Goal: Information Seeking & Learning: Learn about a topic

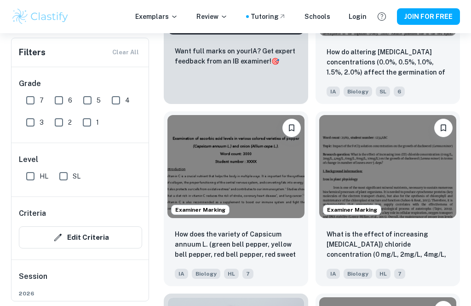
scroll to position [587, 0]
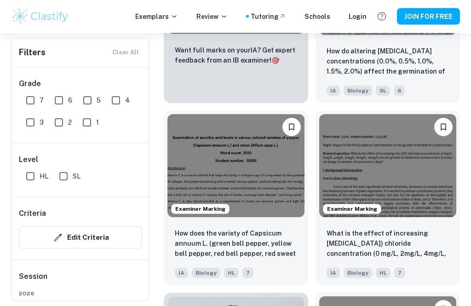
click at [271, 210] on img at bounding box center [235, 165] width 137 height 103
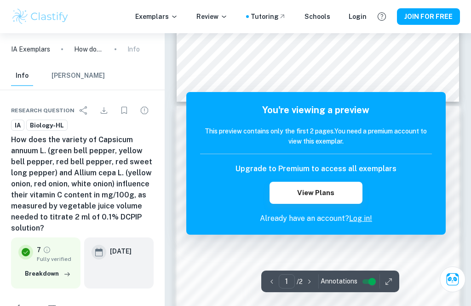
scroll to position [327, 0]
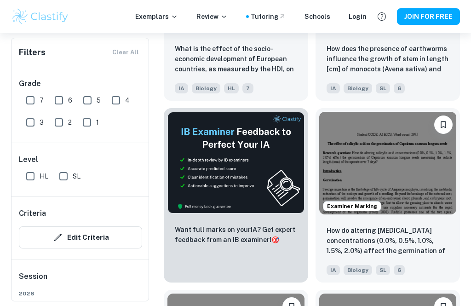
scroll to position [399, 0]
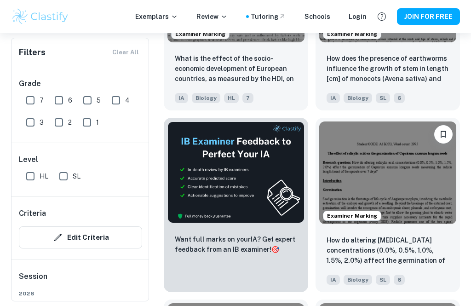
click at [451, 13] on button "JOIN FOR FREE" at bounding box center [428, 16] width 63 height 17
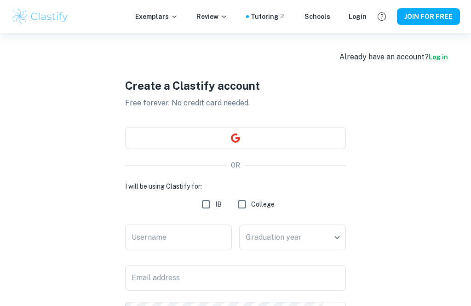
click at [307, 140] on button "button" at bounding box center [235, 138] width 221 height 22
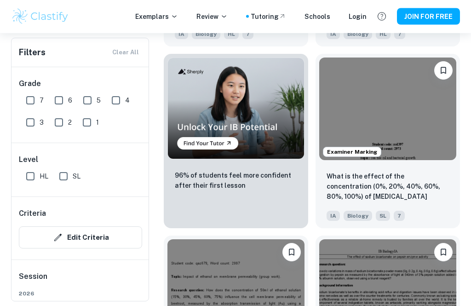
scroll to position [826, 0]
click at [430, 172] on p "What is the effect of the concentration (0%, 20%, 40%, 60%, 80%, 100%) of [MEDI…" at bounding box center [387, 186] width 122 height 31
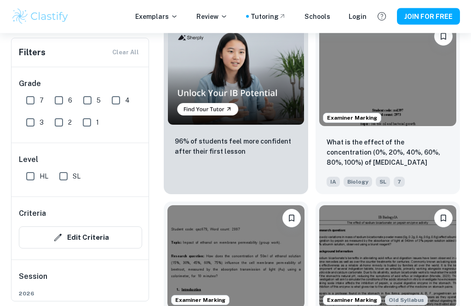
scroll to position [860, 0]
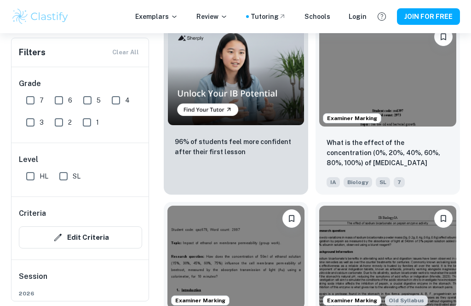
click at [448, 18] on button "JOIN FOR FREE" at bounding box center [428, 16] width 63 height 17
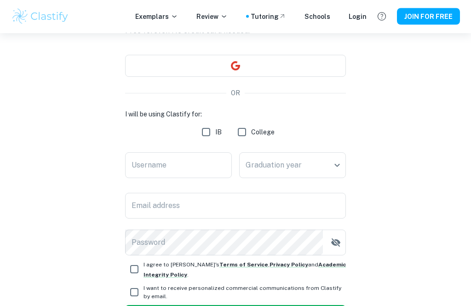
scroll to position [72, 0]
click at [207, 131] on input "IB" at bounding box center [206, 132] width 18 height 18
checkbox input "true"
click at [201, 164] on input "Username" at bounding box center [178, 165] width 107 height 26
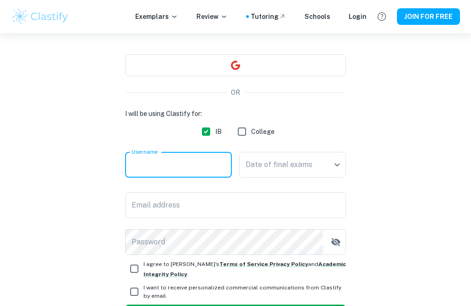
scroll to position [72, 0]
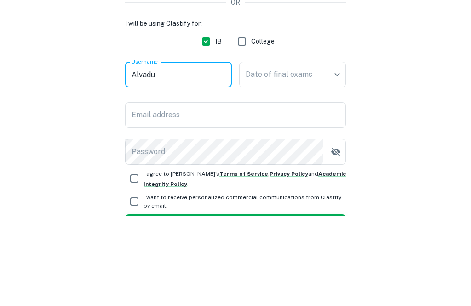
type input "Alvadu"
click at [331, 71] on body "We value your privacy We use cookies to enhance your browsing experience, serve…" at bounding box center [235, 114] width 471 height 306
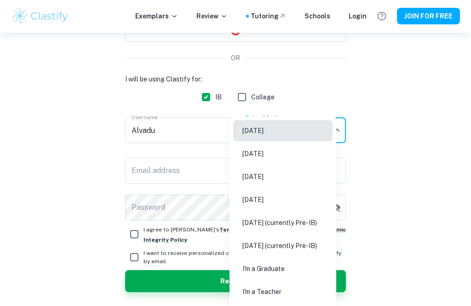
click at [332, 185] on li "May 2026" at bounding box center [282, 176] width 99 height 21
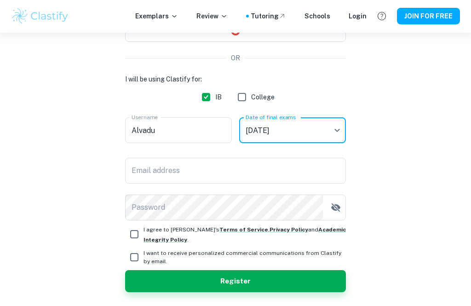
type input "M26"
click at [307, 172] on input "Email address" at bounding box center [235, 171] width 221 height 26
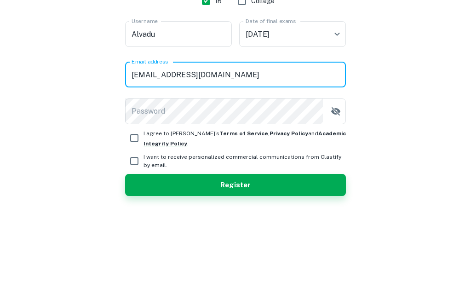
type input "alejandravanstrahlen.df@gmail.com"
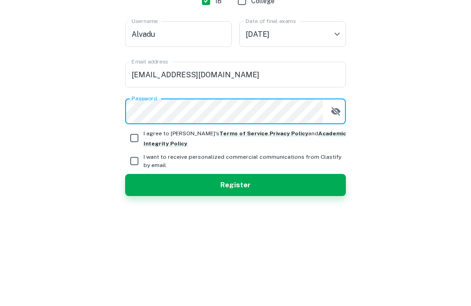
click at [336, 202] on icon "button" at bounding box center [335, 207] width 11 height 11
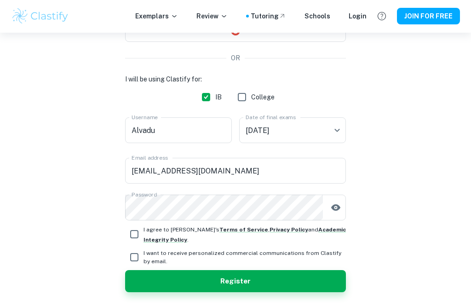
click at [137, 231] on input "I agree to Clastify's Terms of Service , Privacy Policy and Academic Integrity …" at bounding box center [134, 234] width 18 height 18
checkbox input "true"
click at [138, 263] on input "I want to receive personalized commercial communications from Clastify by email." at bounding box center [134, 257] width 18 height 18
checkbox input "true"
click at [138, 282] on button "Register" at bounding box center [235, 281] width 221 height 22
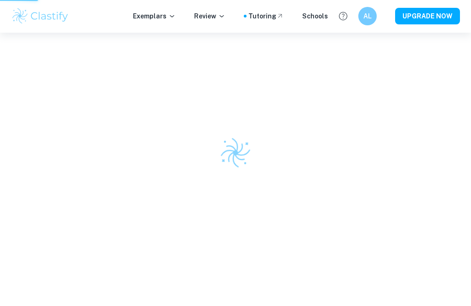
scroll to position [33, 0]
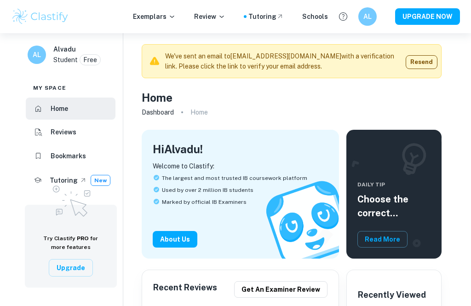
click at [47, 105] on li "Home" at bounding box center [71, 108] width 90 height 22
click at [142, 18] on p "Exemplars" at bounding box center [154, 16] width 43 height 10
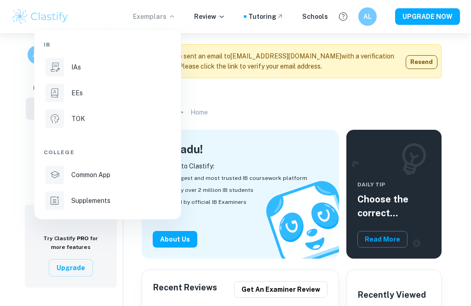
click at [52, 74] on div at bounding box center [55, 67] width 18 height 18
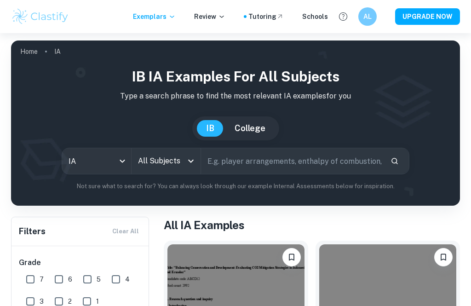
click at [156, 159] on input "All Subjects" at bounding box center [159, 160] width 47 height 17
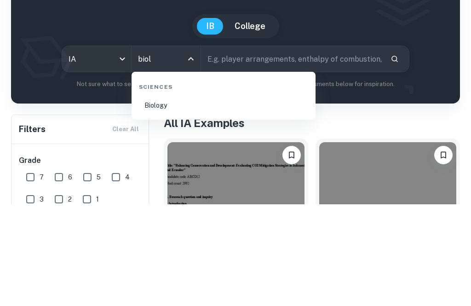
type input "biolo"
click at [217, 197] on li "Biology" at bounding box center [223, 207] width 177 height 21
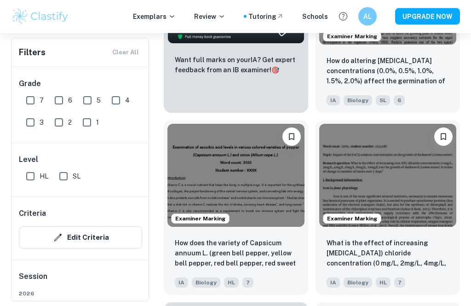
scroll to position [586, 0]
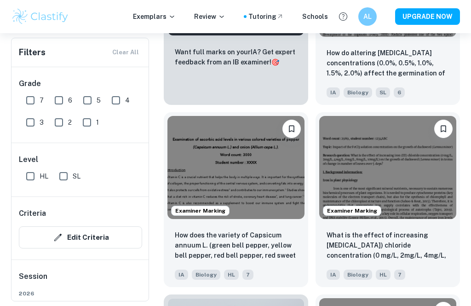
click at [249, 188] on img at bounding box center [235, 167] width 137 height 103
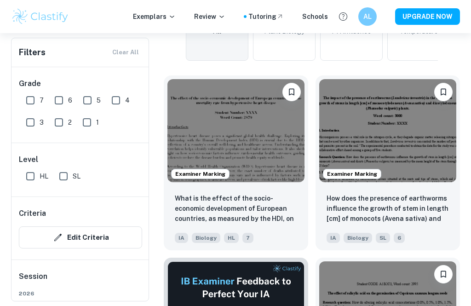
scroll to position [291, 0]
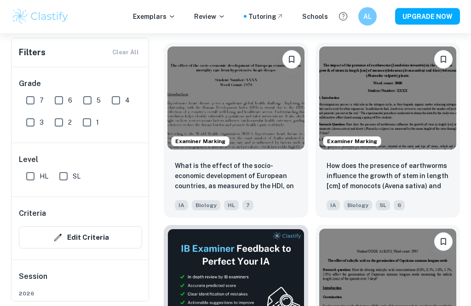
click at [436, 11] on button "UPGRADE NOW" at bounding box center [427, 16] width 65 height 17
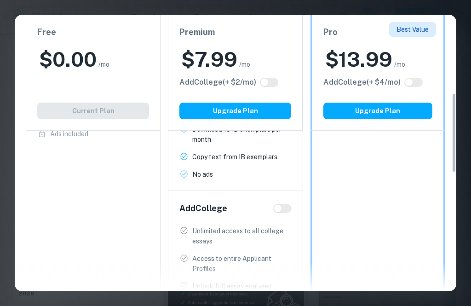
scroll to position [302, 0]
click at [284, 205] on input "checkbox" at bounding box center [278, 208] width 22 height 7
checkbox input "true"
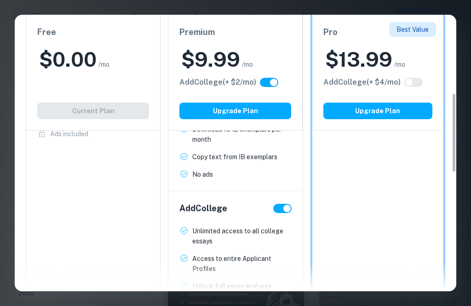
checkbox input "true"
click at [283, 205] on input "checkbox" at bounding box center [287, 208] width 22 height 7
checkbox input "false"
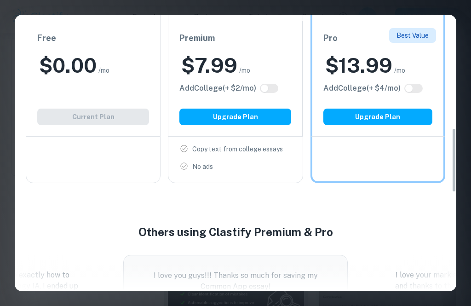
scroll to position [0, 0]
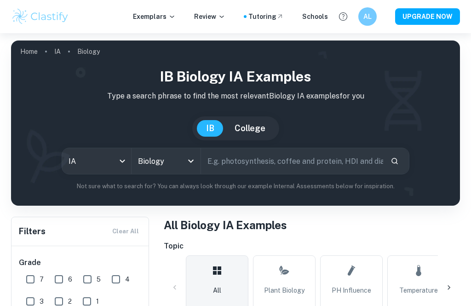
checkbox input "true"
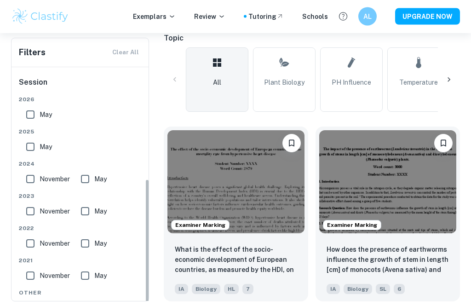
scroll to position [208, 0]
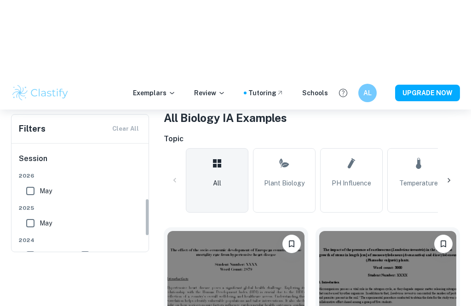
scroll to position [190, 0]
